Goal: Transaction & Acquisition: Book appointment/travel/reservation

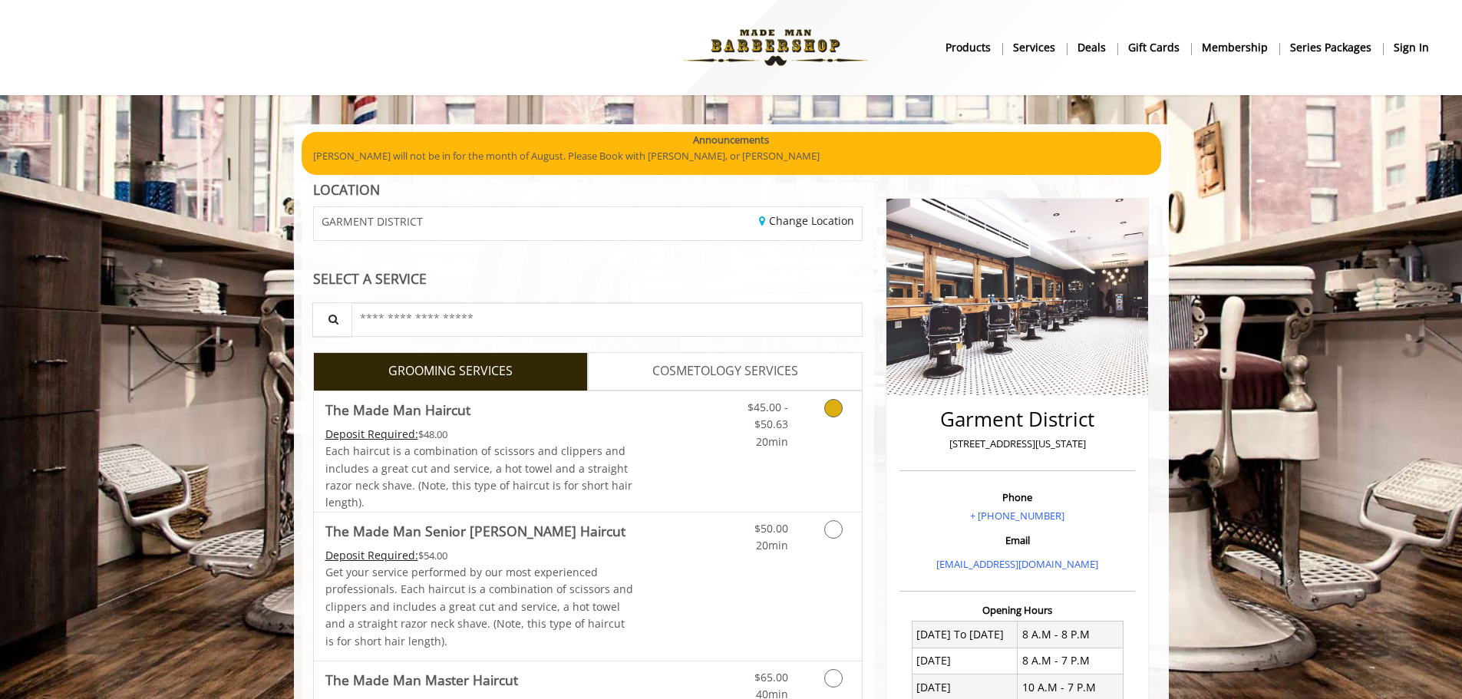
click at [562, 421] on link "The Made Man Haircut Deposit Required: $48.00 Each haircut is a combination of …" at bounding box center [479, 451] width 309 height 121
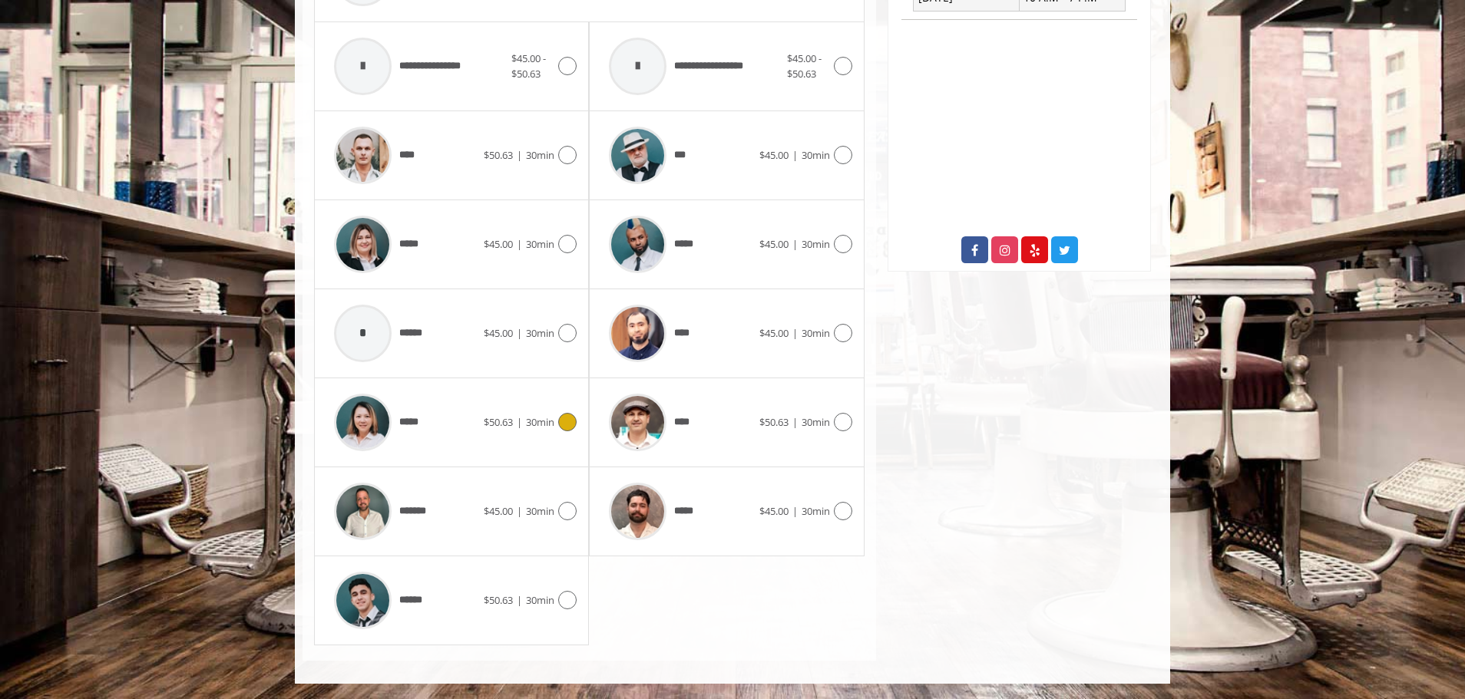
click at [488, 417] on span "$50.63" at bounding box center [498, 422] width 29 height 14
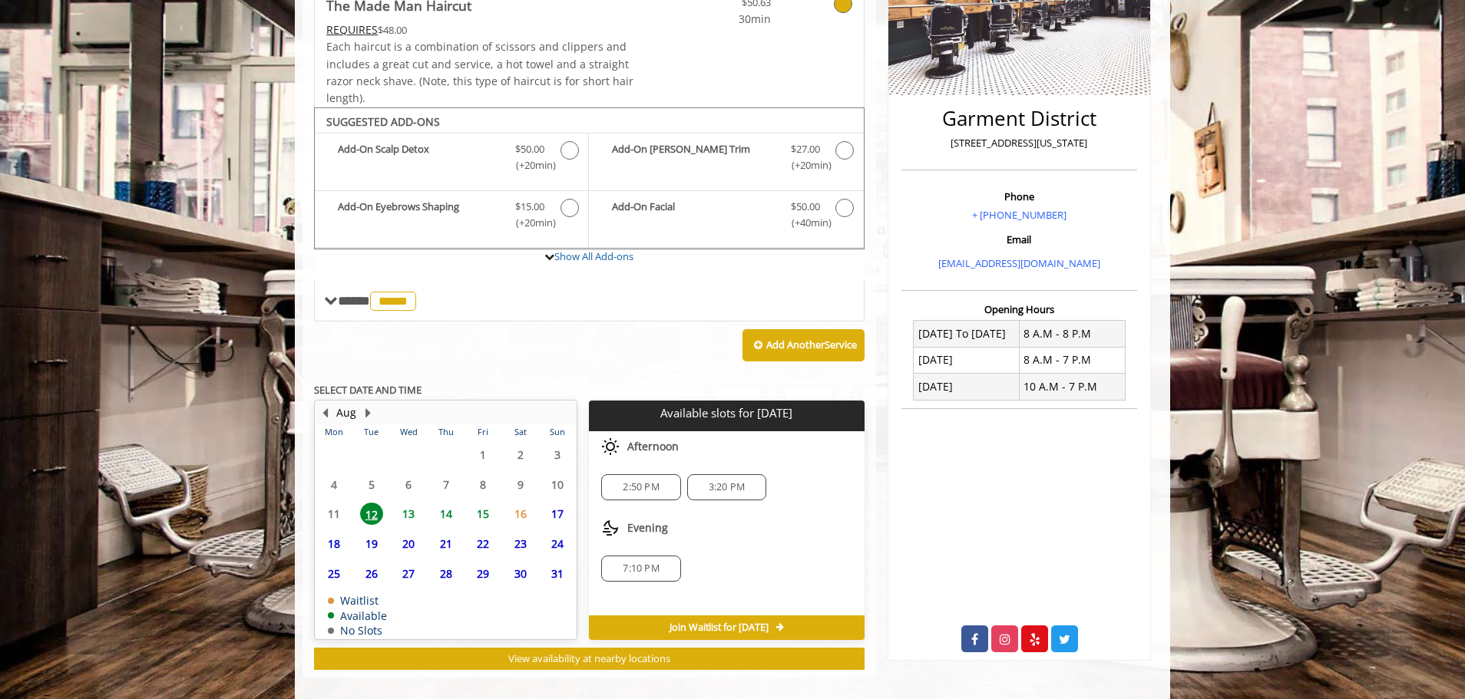
scroll to position [318, 0]
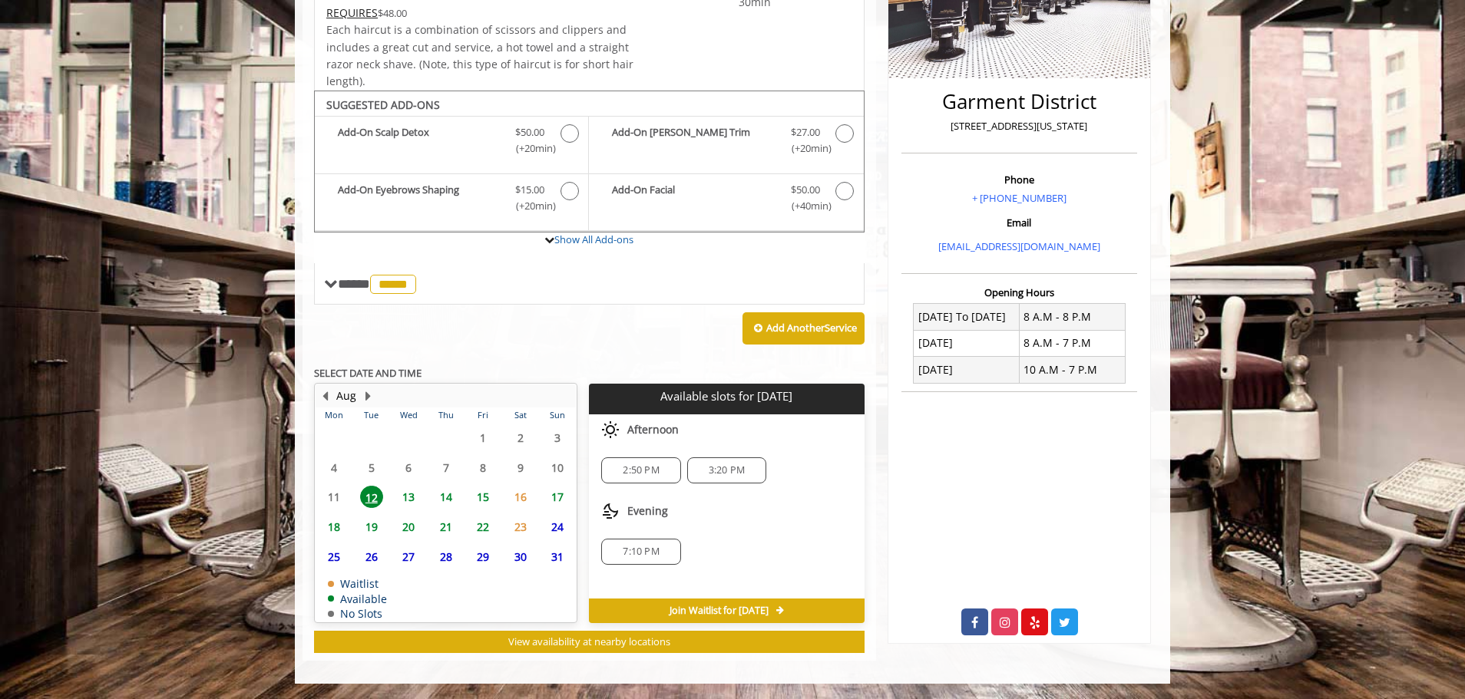
click at [450, 493] on span "14" at bounding box center [445, 497] width 23 height 22
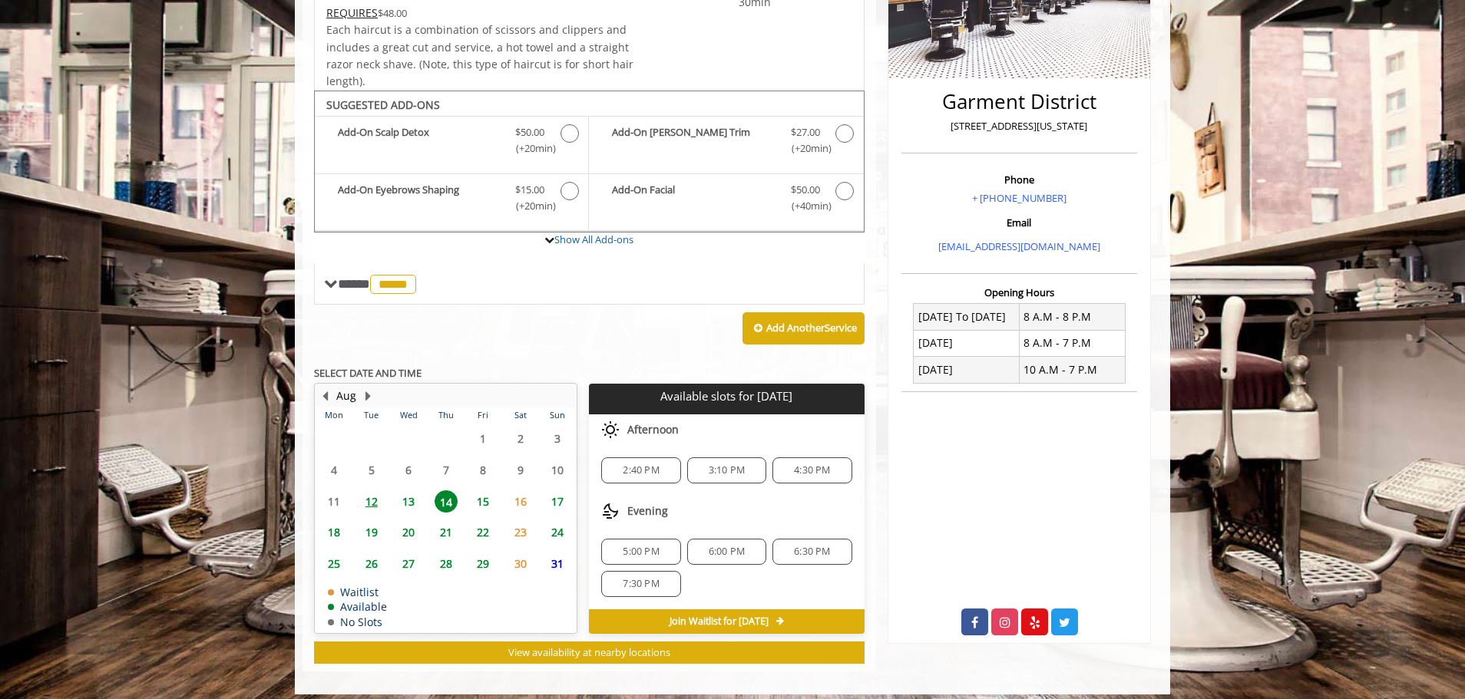
scroll to position [329, 0]
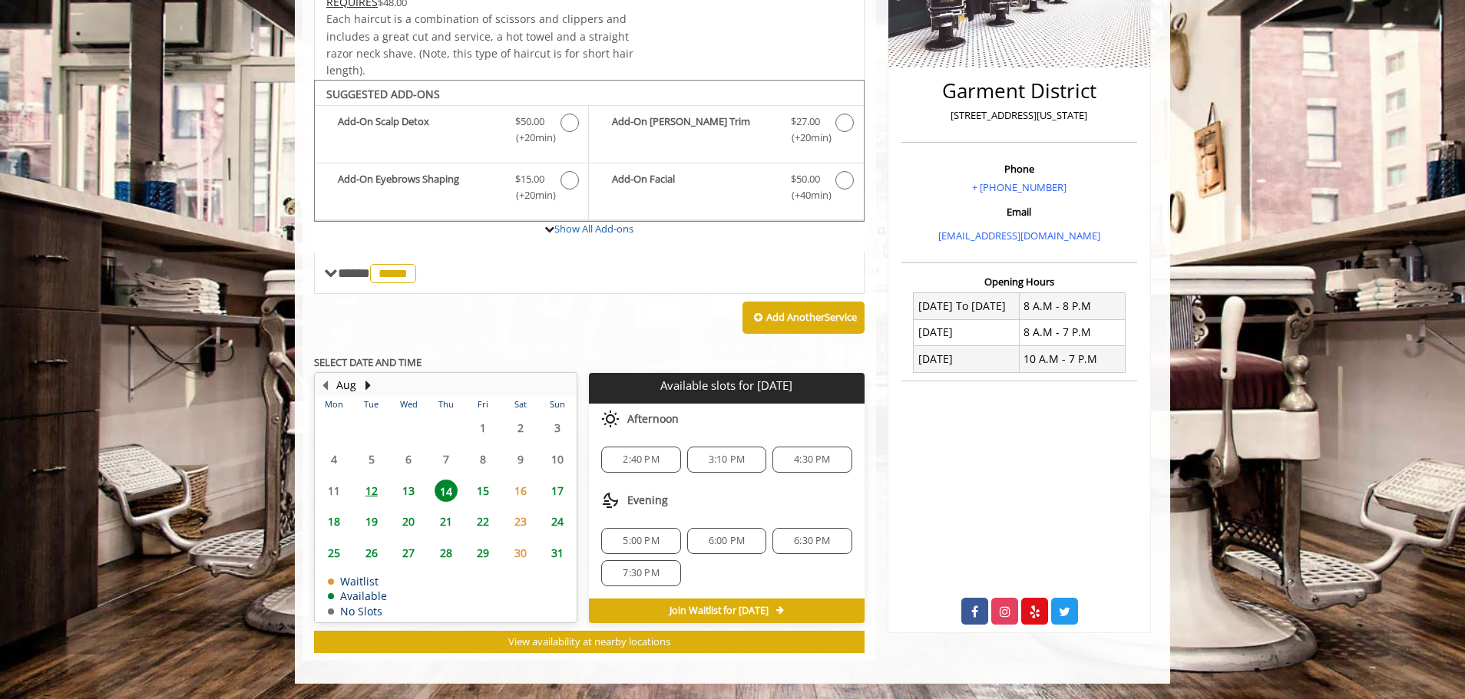
drag, startPoint x: 744, startPoint y: 542, endPoint x: 740, endPoint y: 565, distance: 23.3
click at [744, 542] on span "6:00 PM" at bounding box center [726, 541] width 36 height 12
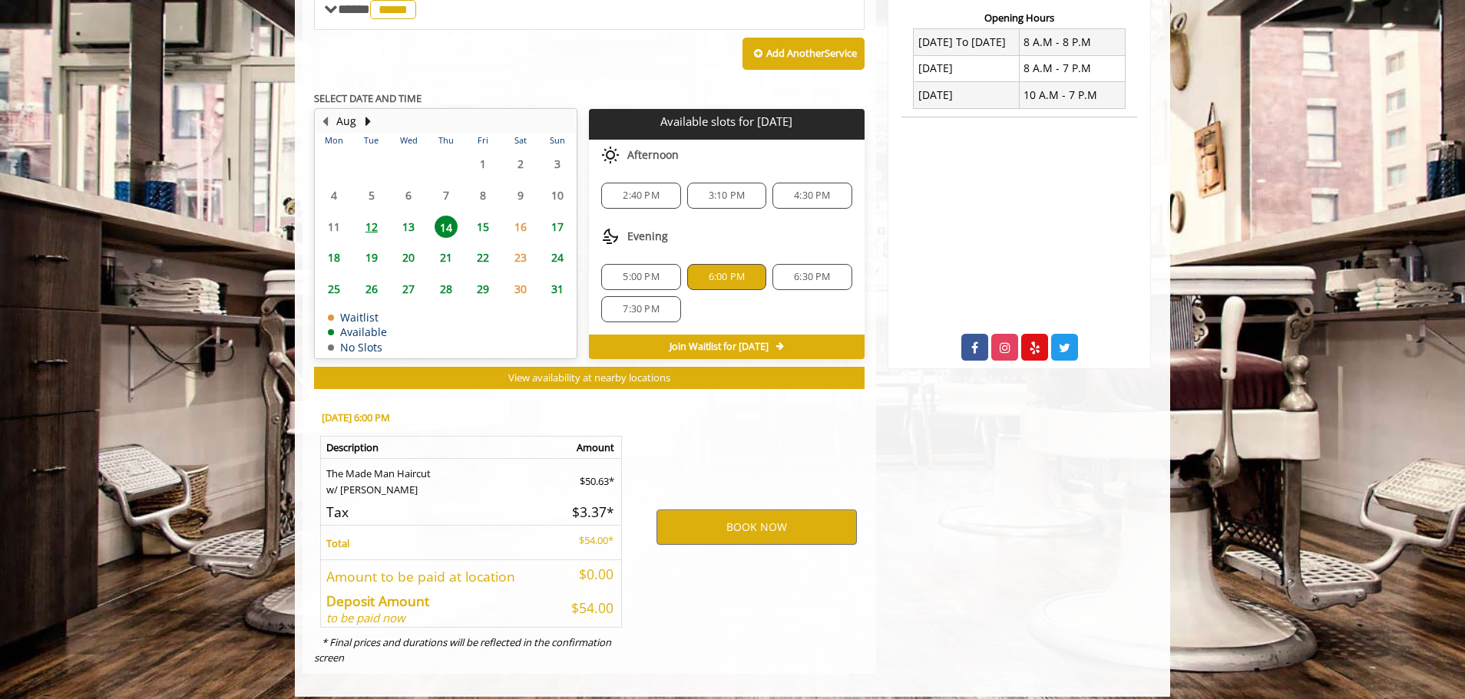
scroll to position [606, 0]
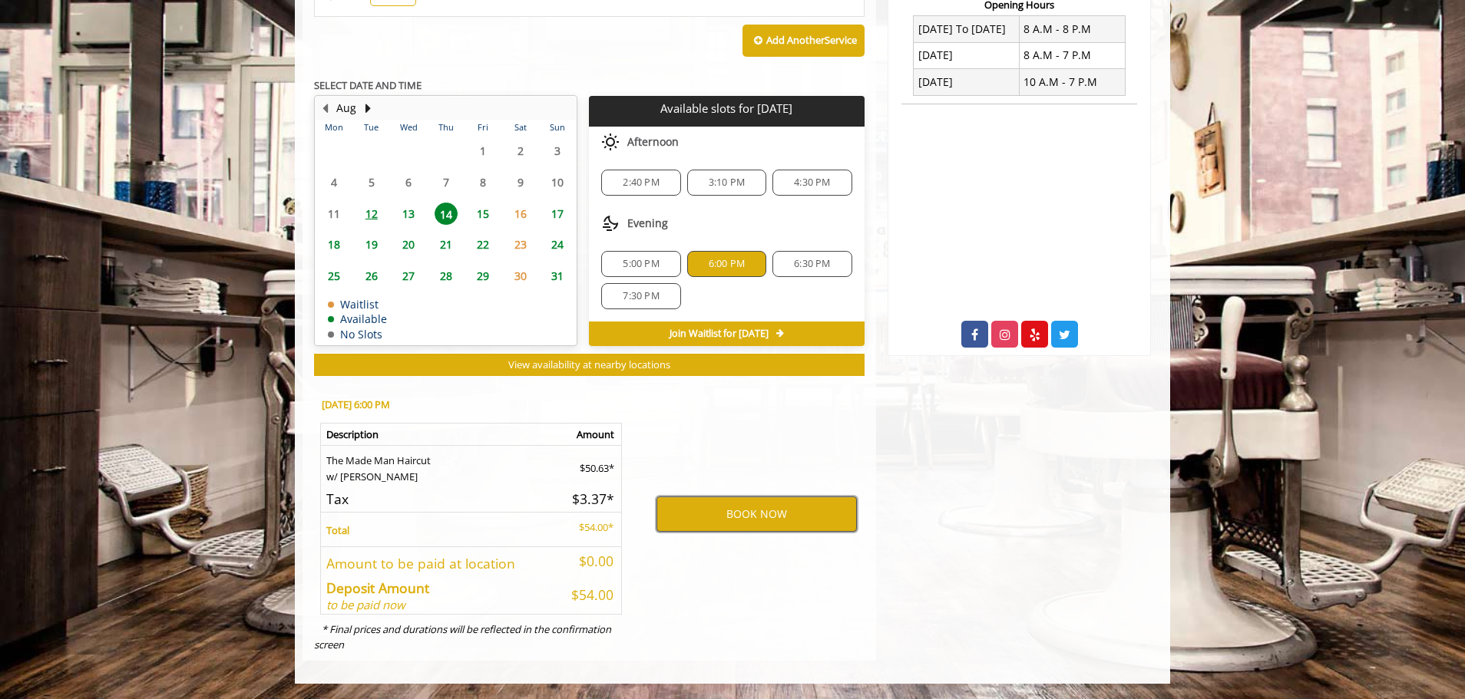
click at [767, 512] on button "BOOK NOW" at bounding box center [756, 514] width 200 height 35
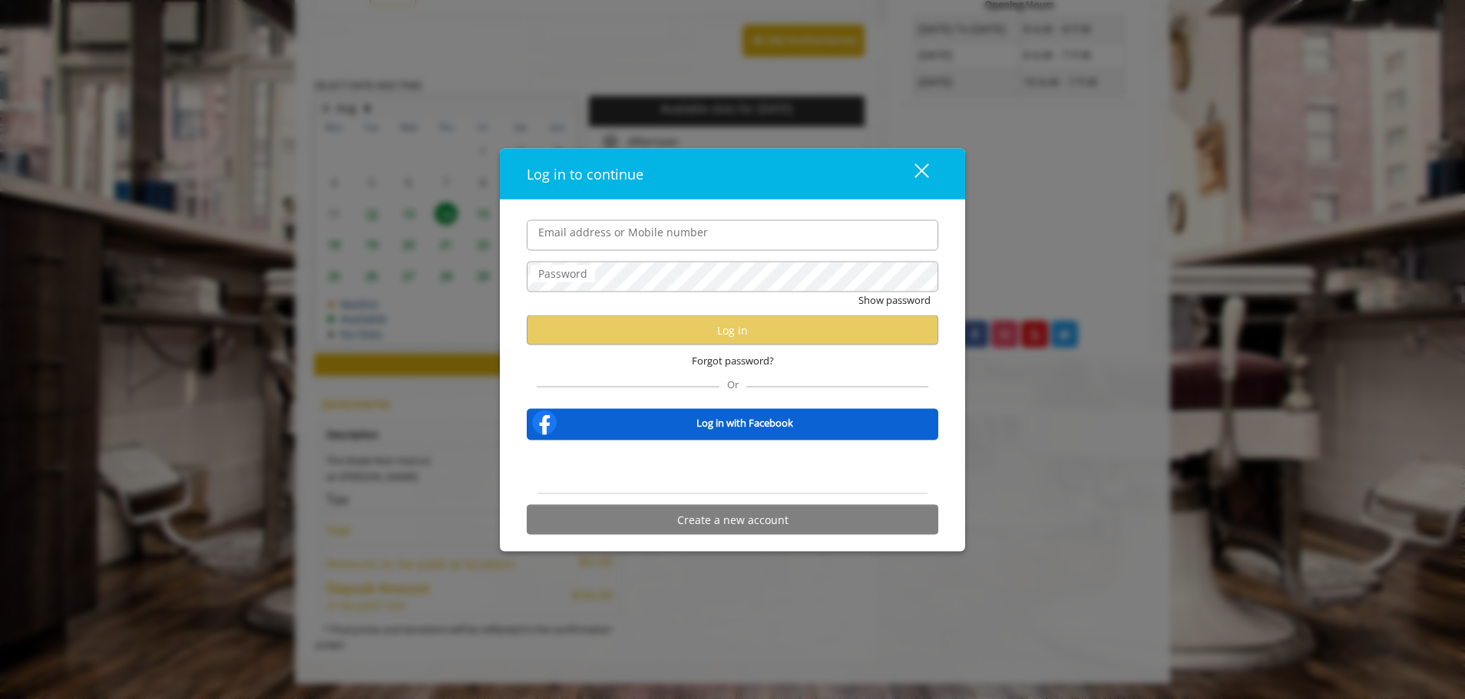
type input "**********"
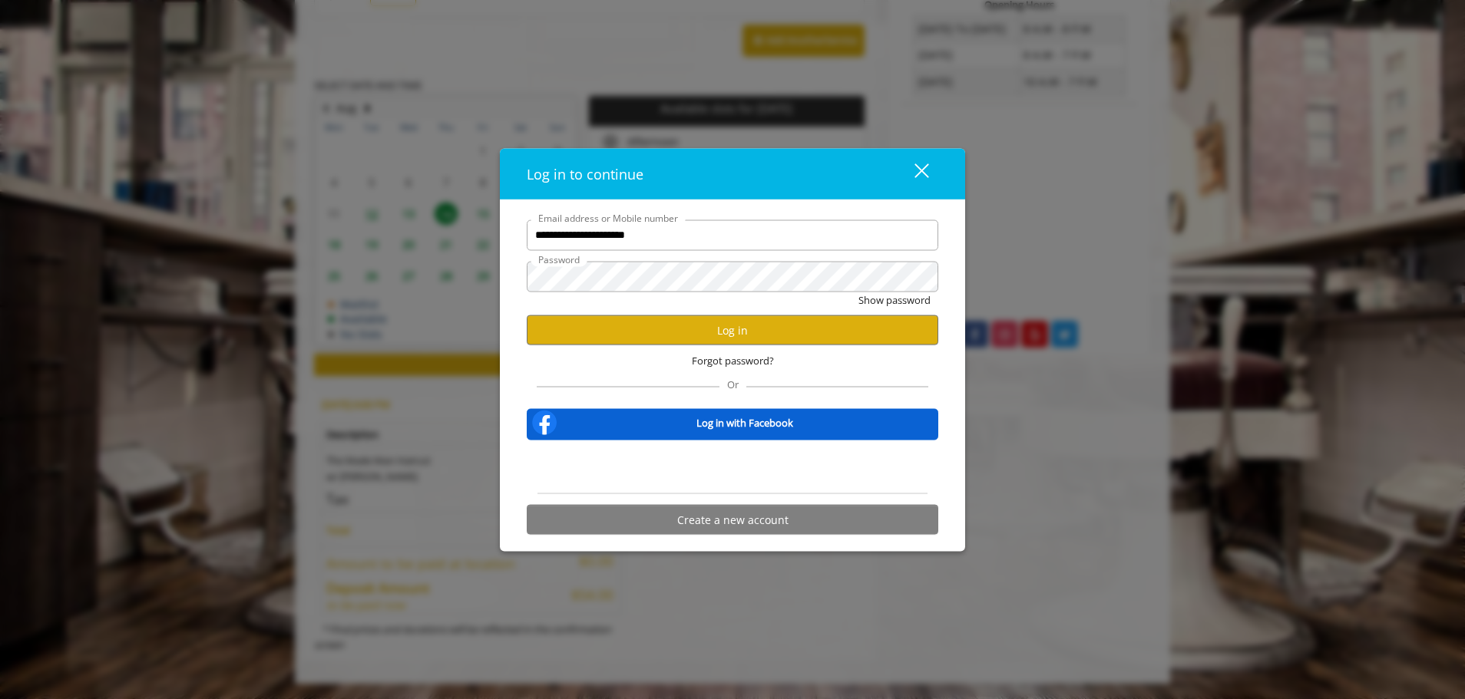
scroll to position [0, 0]
click at [763, 332] on button "Log in" at bounding box center [732, 330] width 411 height 30
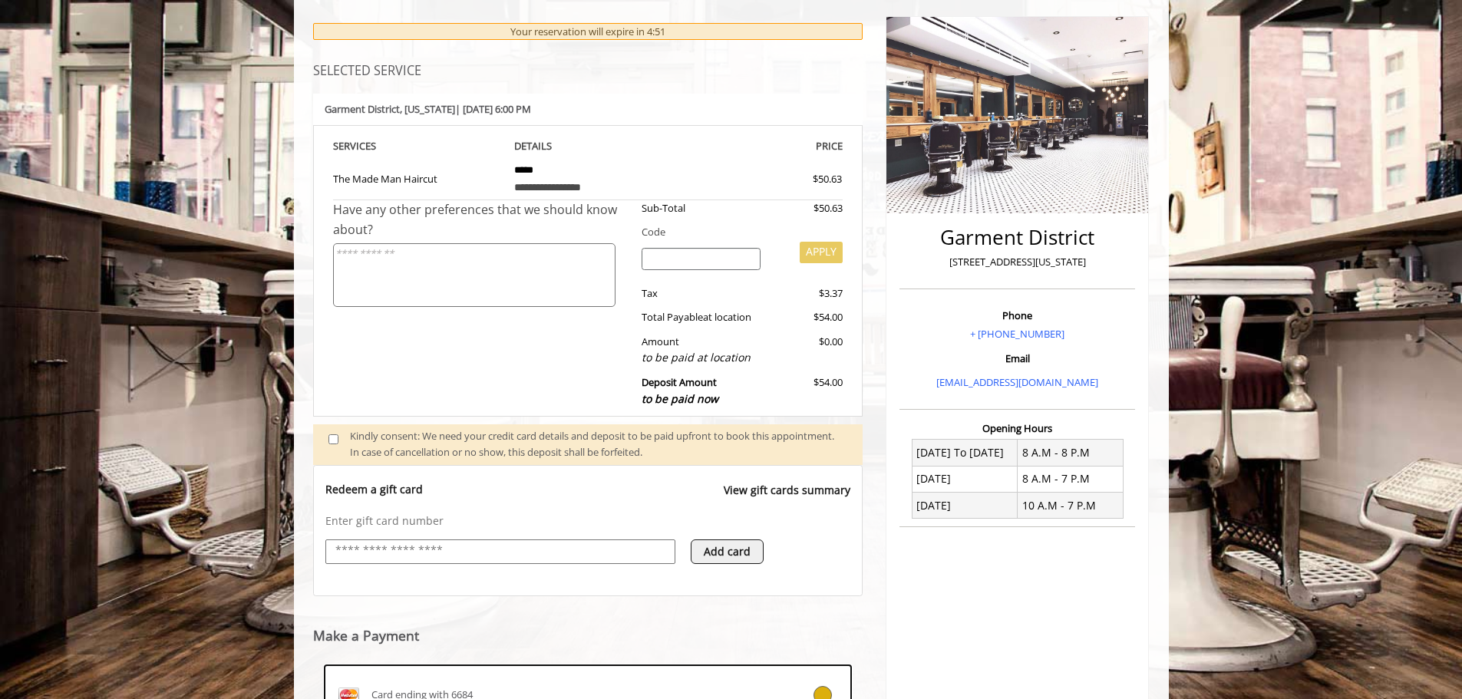
scroll to position [399, 0]
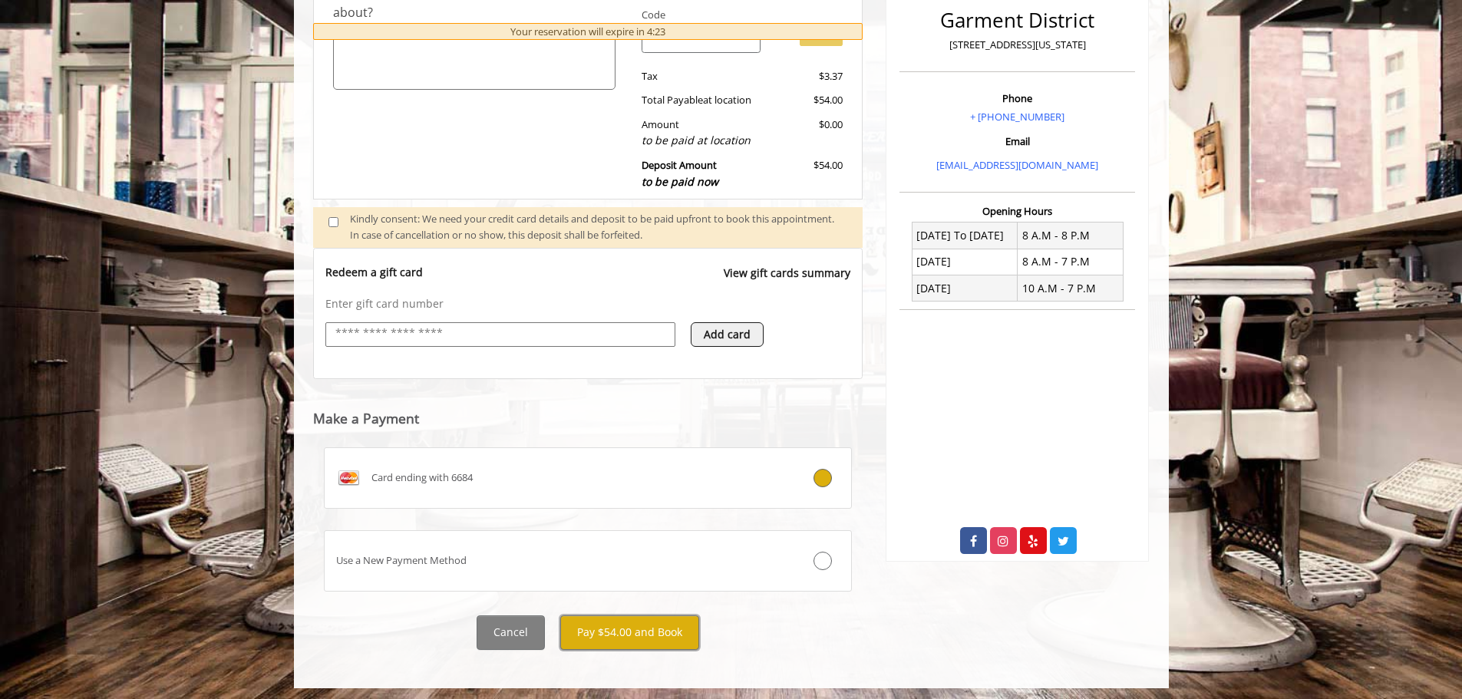
click at [650, 633] on button "Pay $54.00 and Book" at bounding box center [629, 633] width 139 height 35
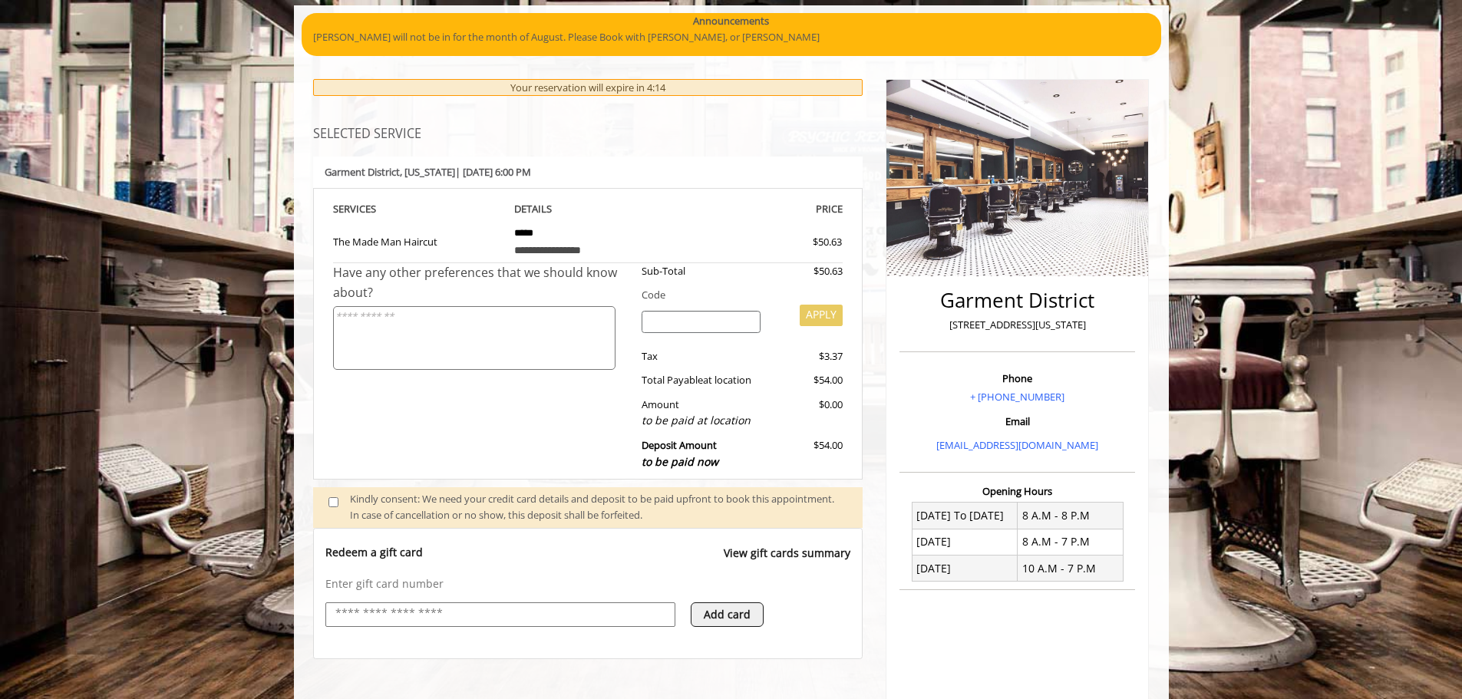
scroll to position [307, 0]
